Goal: Transaction & Acquisition: Purchase product/service

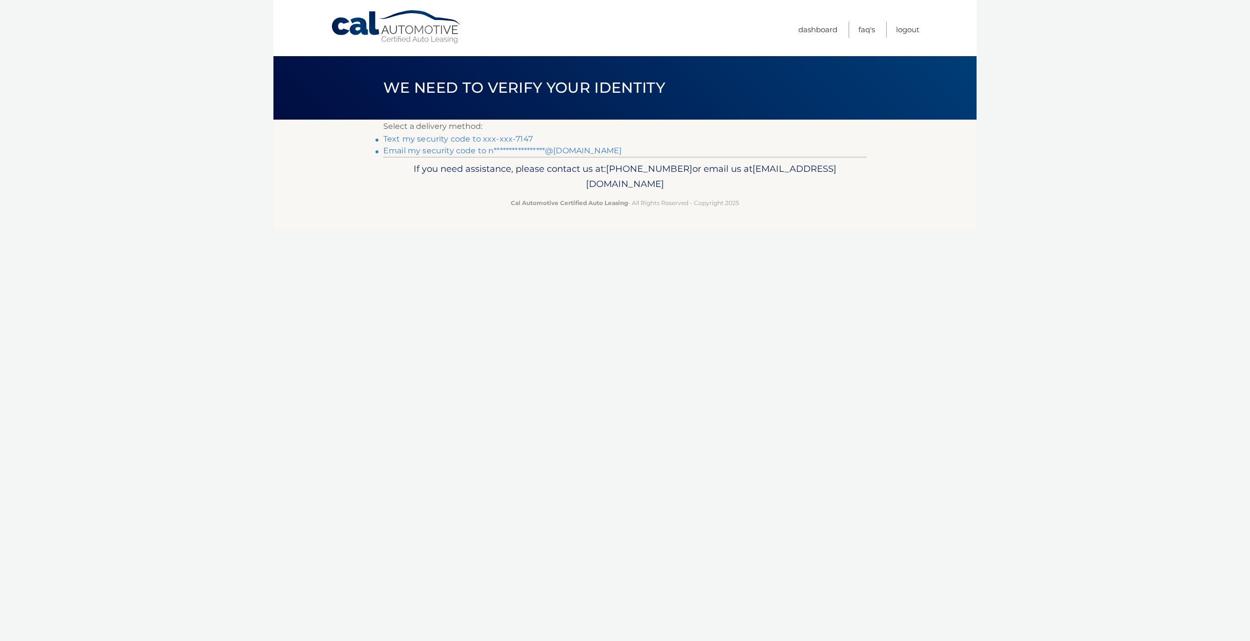
click at [509, 136] on link "Text my security code to xxx-xxx-7147" at bounding box center [457, 138] width 149 height 9
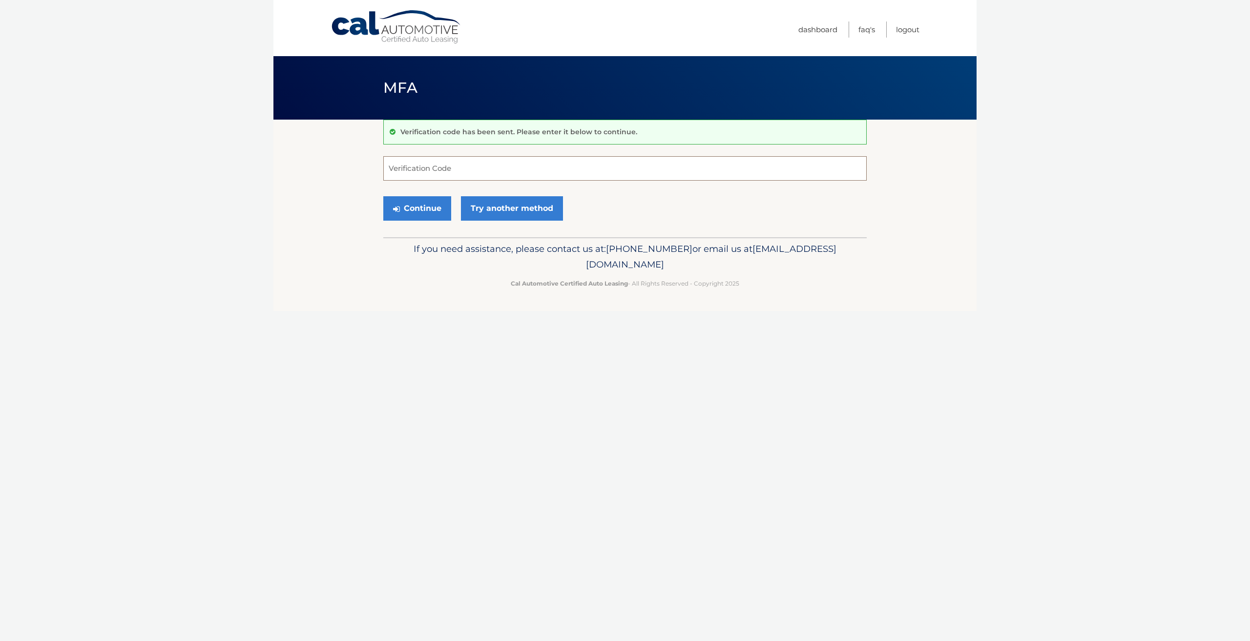
click at [489, 162] on input "Verification Code" at bounding box center [624, 168] width 483 height 24
type input "385056"
click at [406, 211] on button "Continue" at bounding box center [417, 208] width 68 height 24
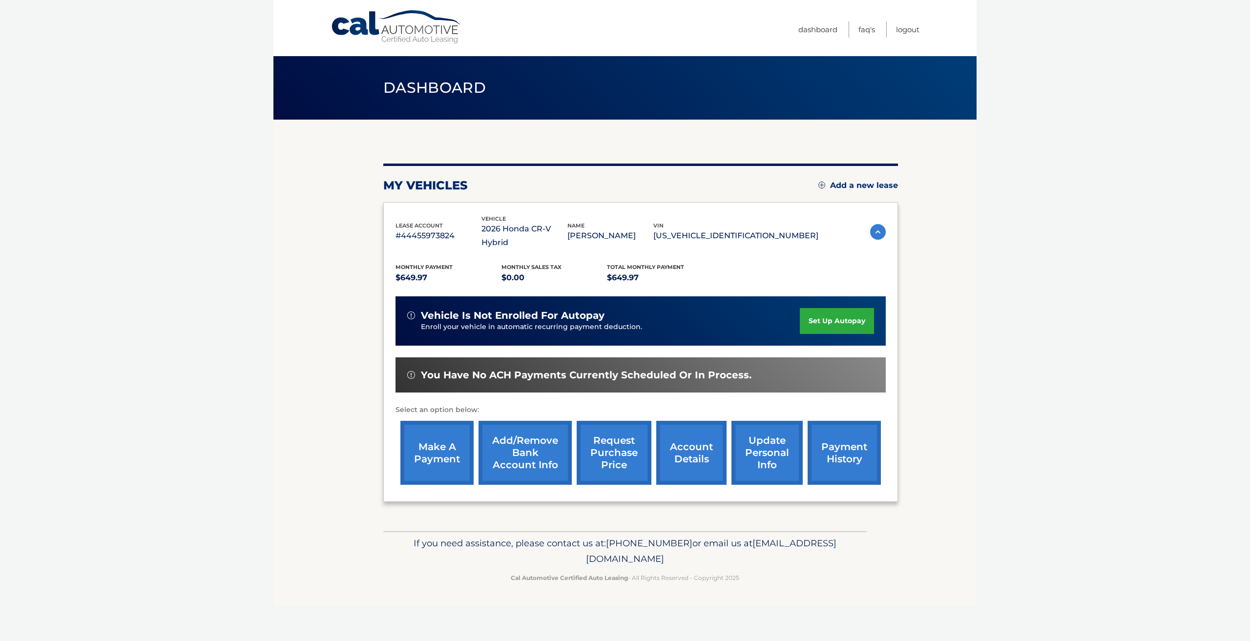
click at [436, 429] on link "make a payment" at bounding box center [436, 453] width 73 height 64
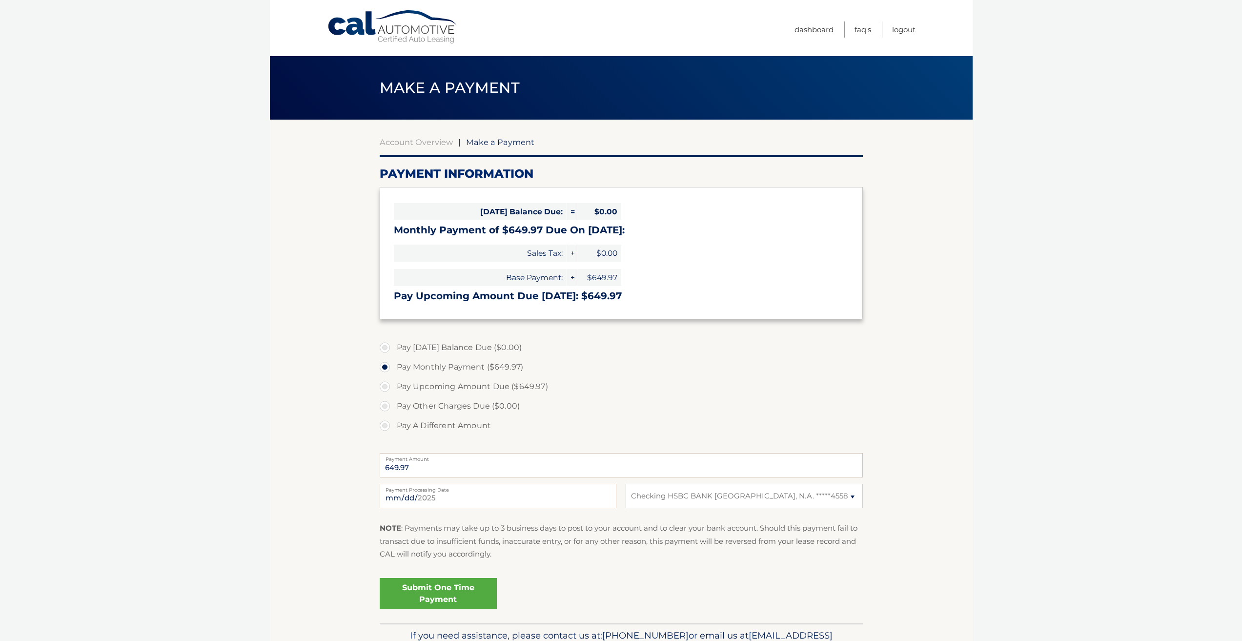
select select "ZjdjY2MyZmUtOGRjMS00OGRlLWIzZDgtMTI5Y2YxODg4ZjBm"
click at [468, 501] on input "2025-09-07" at bounding box center [498, 496] width 237 height 24
click at [424, 503] on input "2025-09-19" at bounding box center [498, 496] width 237 height 24
click at [425, 501] on input "2025-09-18" at bounding box center [498, 496] width 237 height 24
type input "2025-09-19"
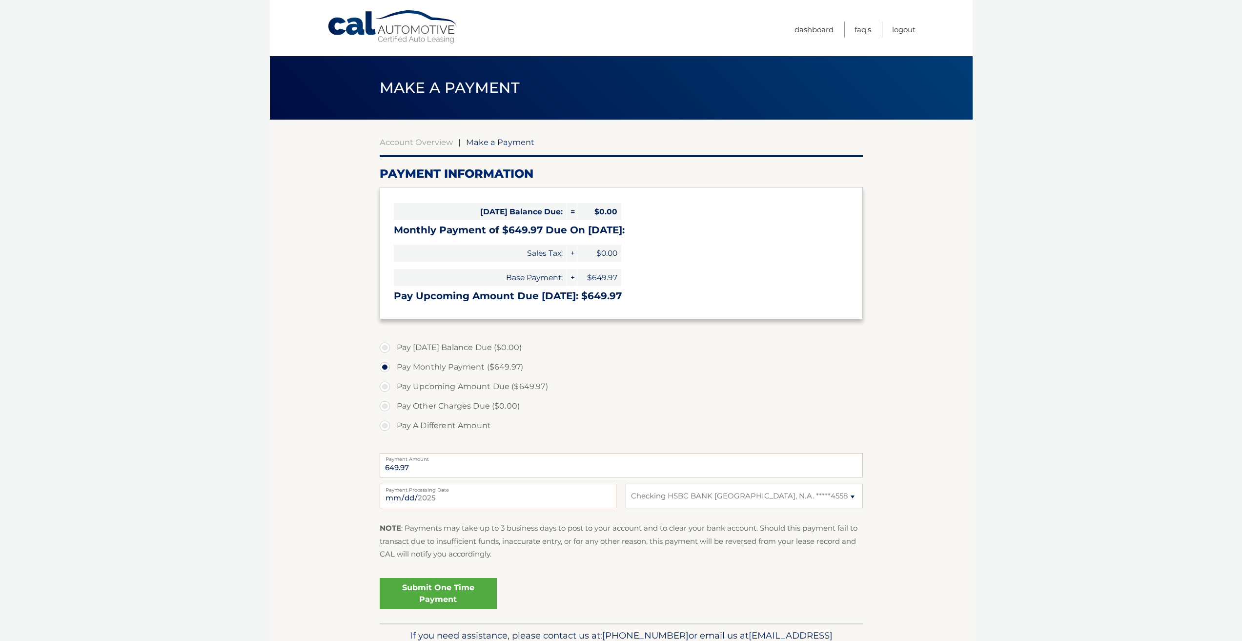
click at [437, 589] on link "Submit One Time Payment" at bounding box center [438, 593] width 117 height 31
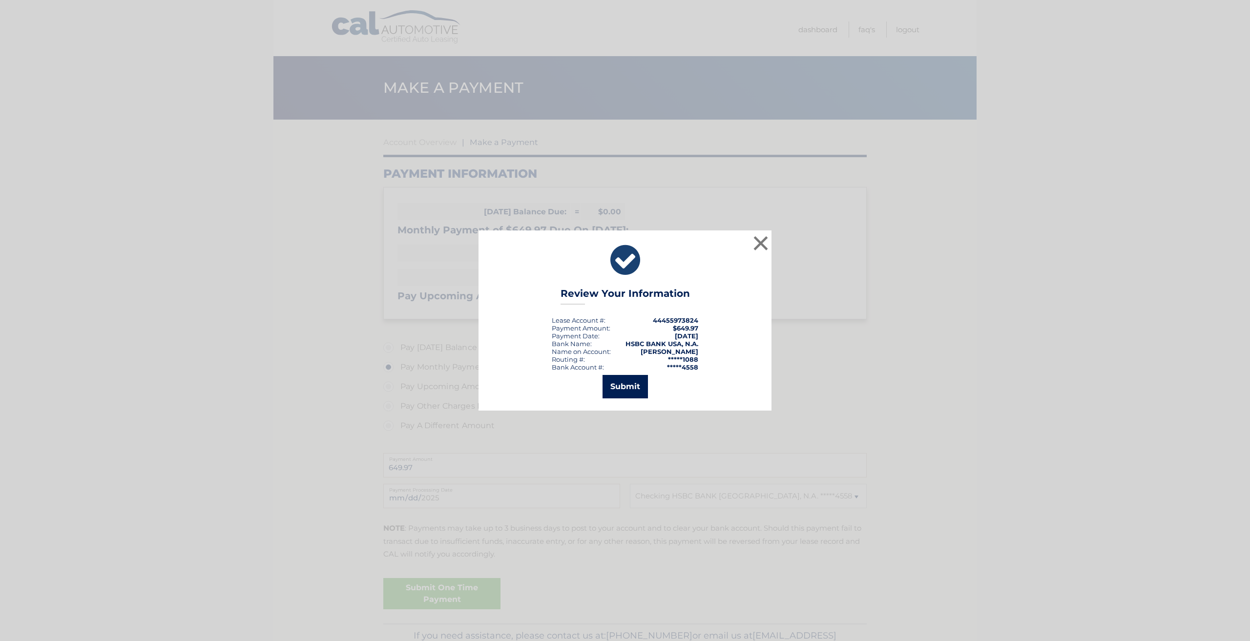
click at [623, 386] on button "Submit" at bounding box center [624, 386] width 45 height 23
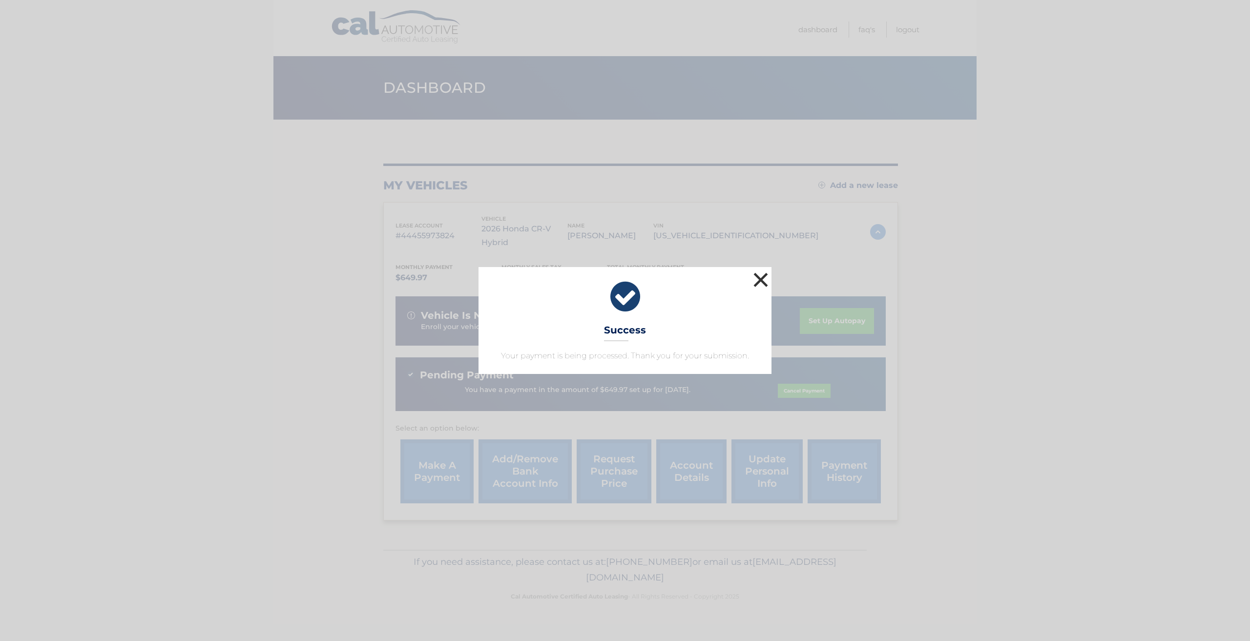
drag, startPoint x: 762, startPoint y: 277, endPoint x: 767, endPoint y: 273, distance: 5.6
click at [764, 276] on button "×" at bounding box center [761, 280] width 20 height 20
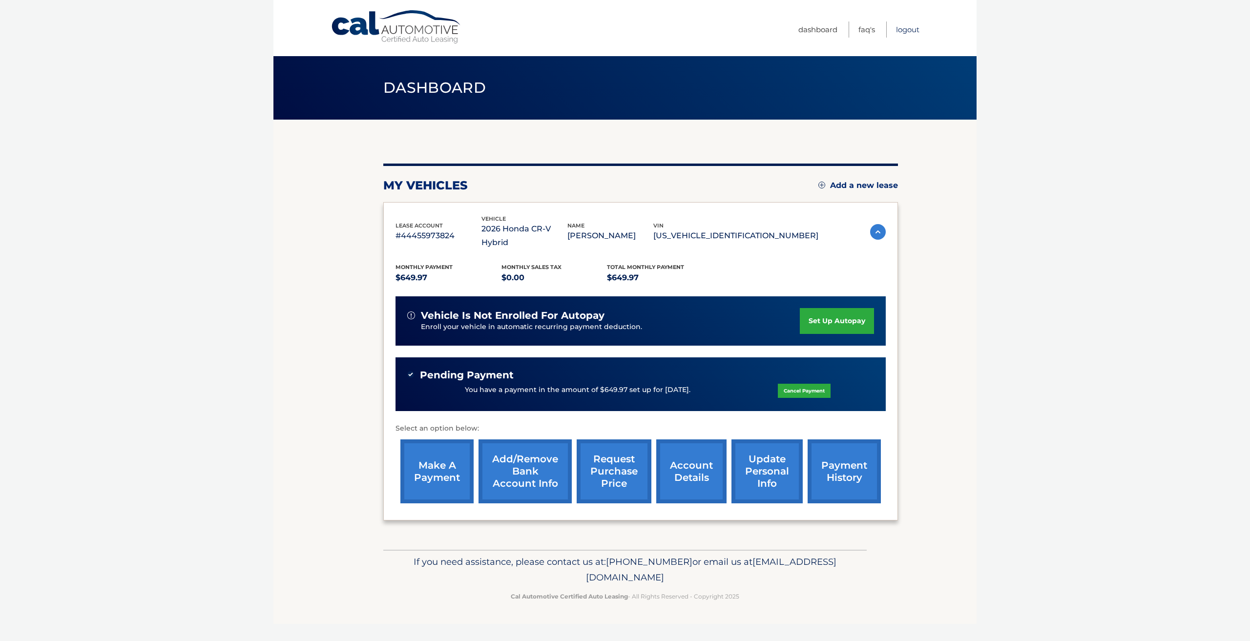
click at [908, 32] on link "Logout" at bounding box center [907, 29] width 23 height 16
